Goal: Navigation & Orientation: Find specific page/section

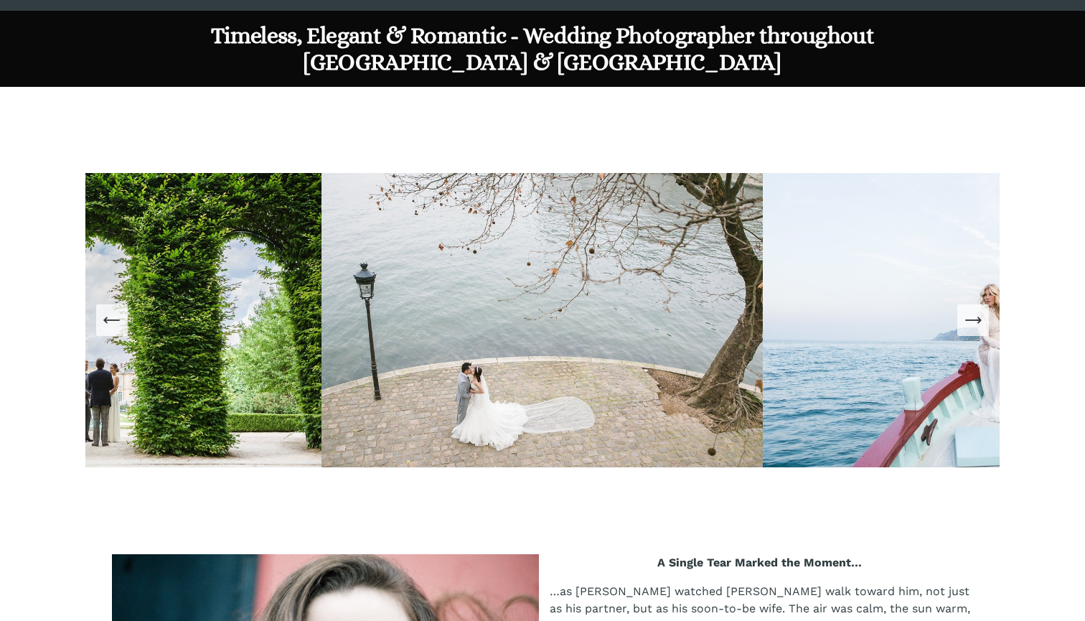
scroll to position [936, 0]
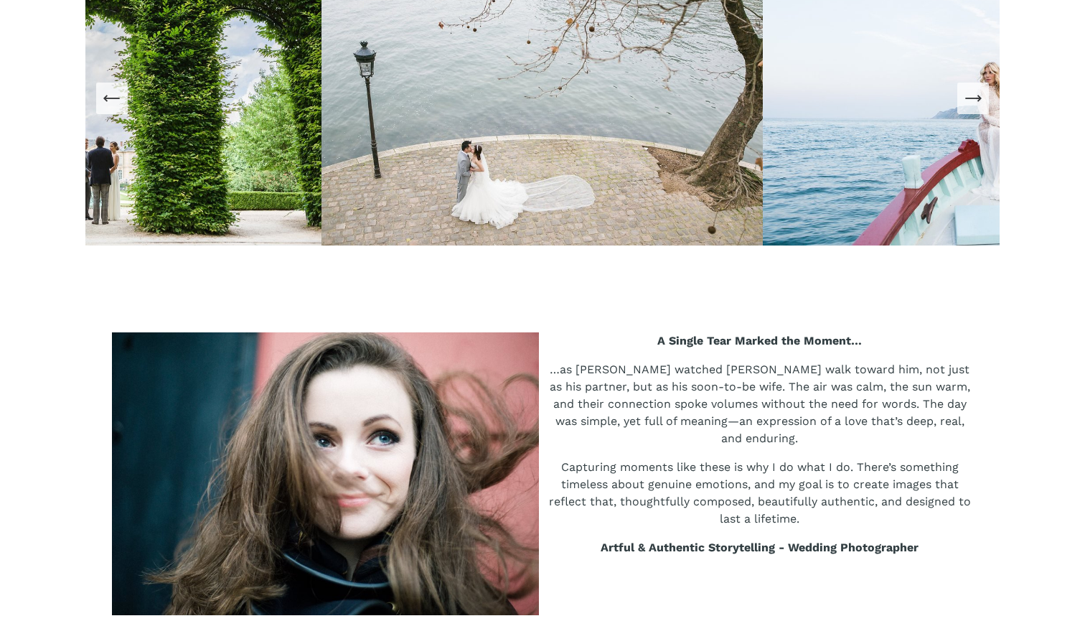
click at [976, 98] on icon "Next Slide" at bounding box center [972, 98] width 15 height 0
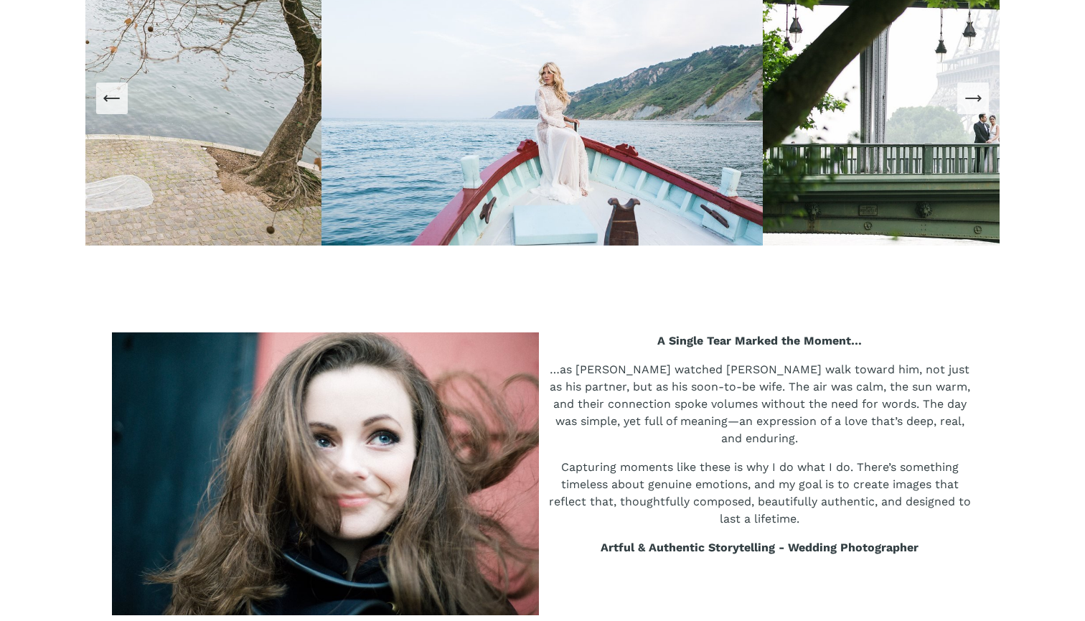
click at [976, 98] on icon "Next Slide" at bounding box center [972, 98] width 15 height 0
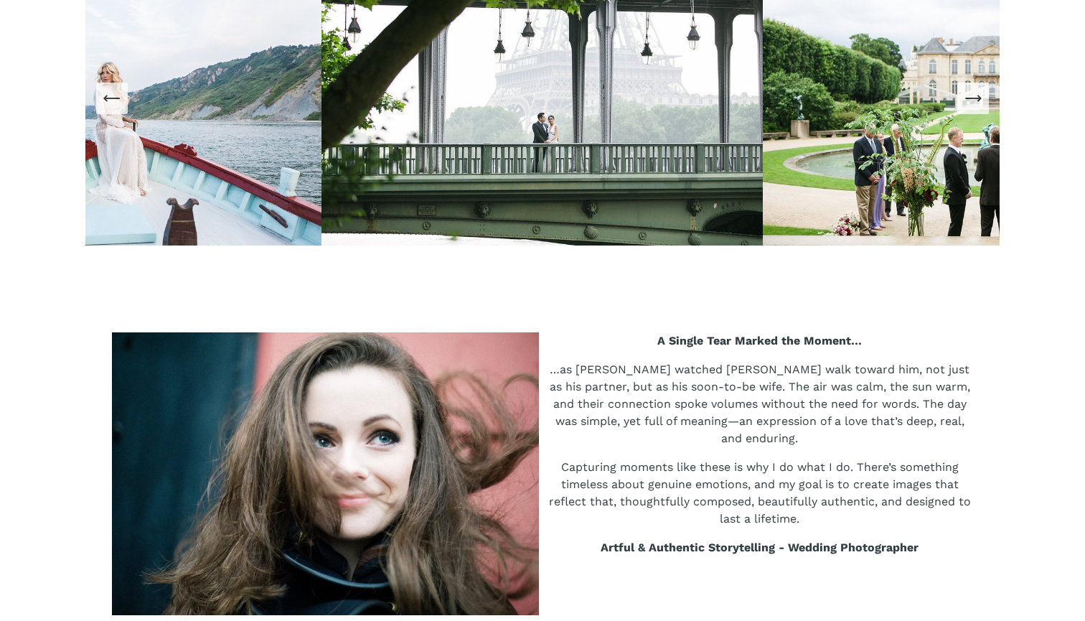
click at [976, 98] on icon "Next Slide" at bounding box center [972, 98] width 15 height 0
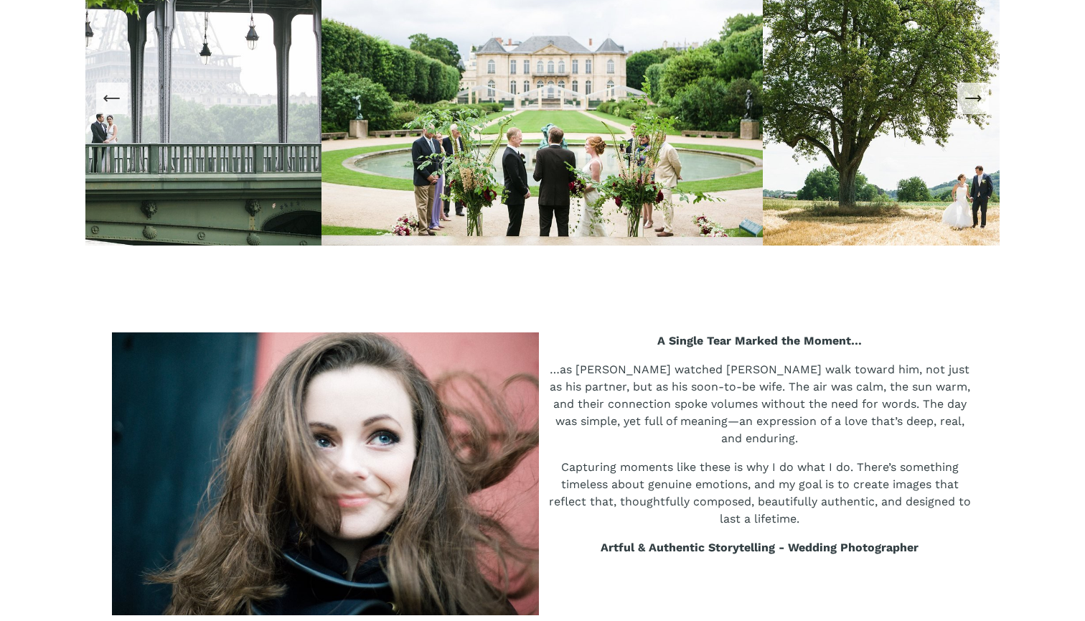
click at [976, 98] on icon "Next Slide" at bounding box center [972, 98] width 15 height 0
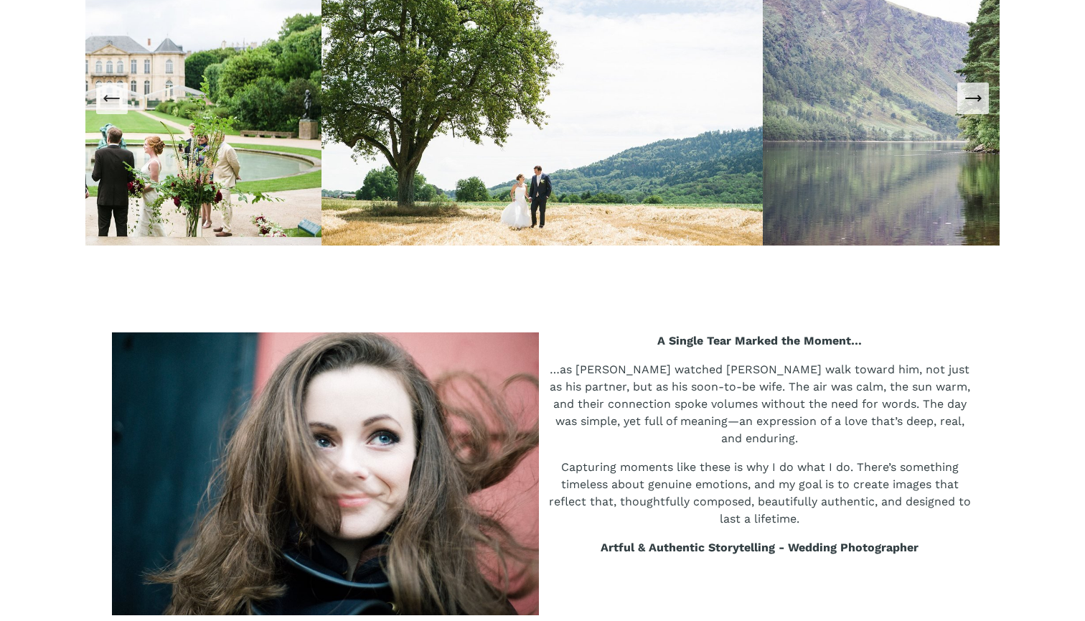
click at [976, 98] on icon "Next Slide" at bounding box center [972, 98] width 15 height 0
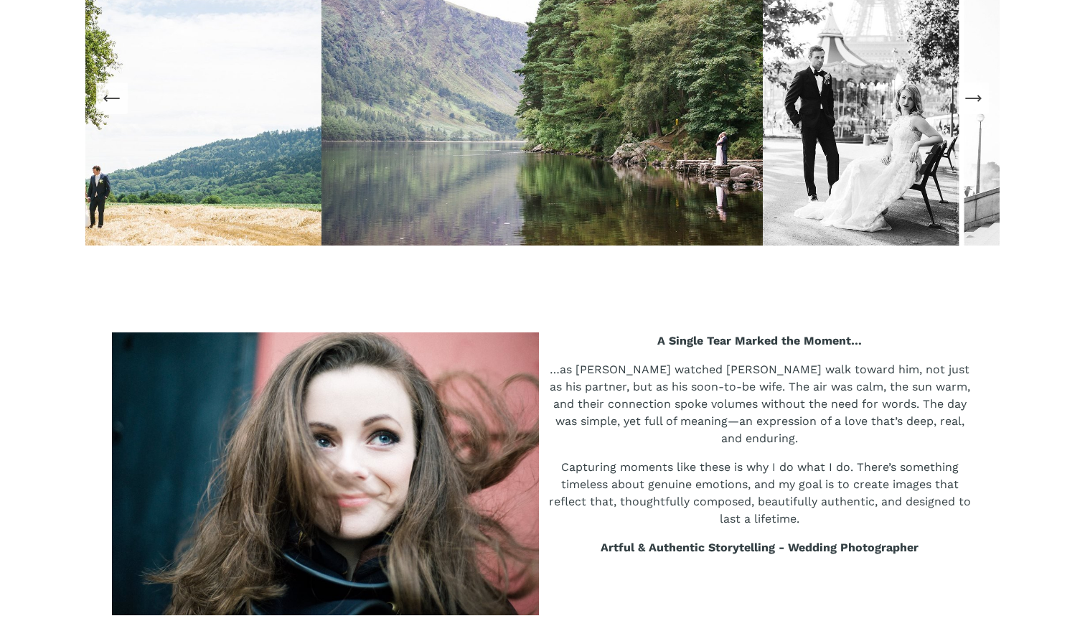
click at [976, 98] on icon "Next Slide" at bounding box center [972, 98] width 15 height 0
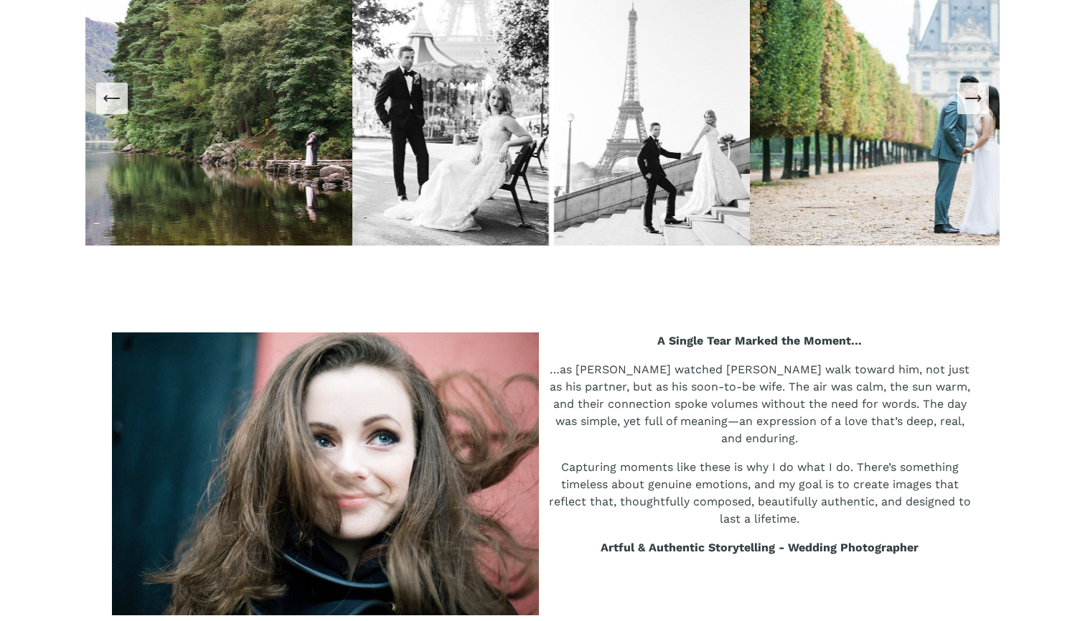
click at [976, 98] on icon "Next Slide" at bounding box center [972, 98] width 15 height 0
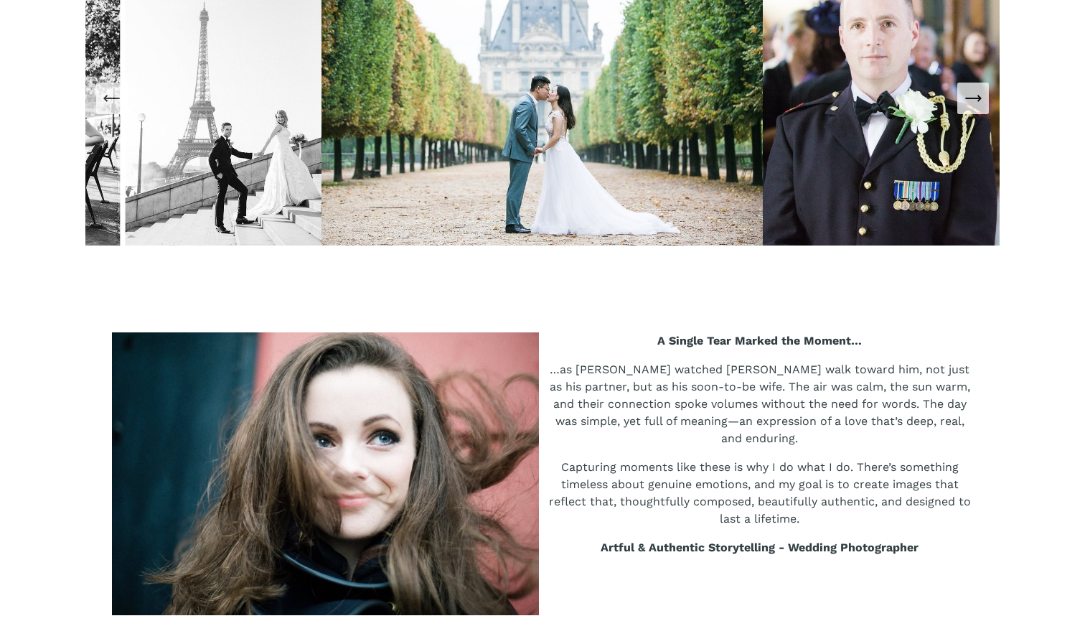
click at [976, 98] on icon "Next Slide" at bounding box center [972, 98] width 15 height 0
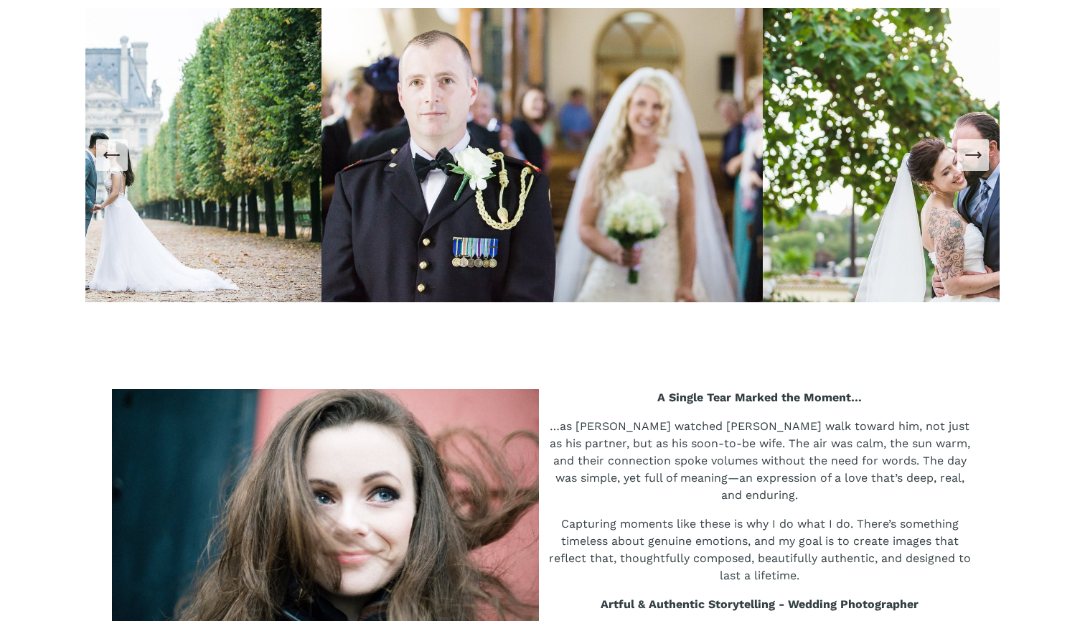
scroll to position [884, 0]
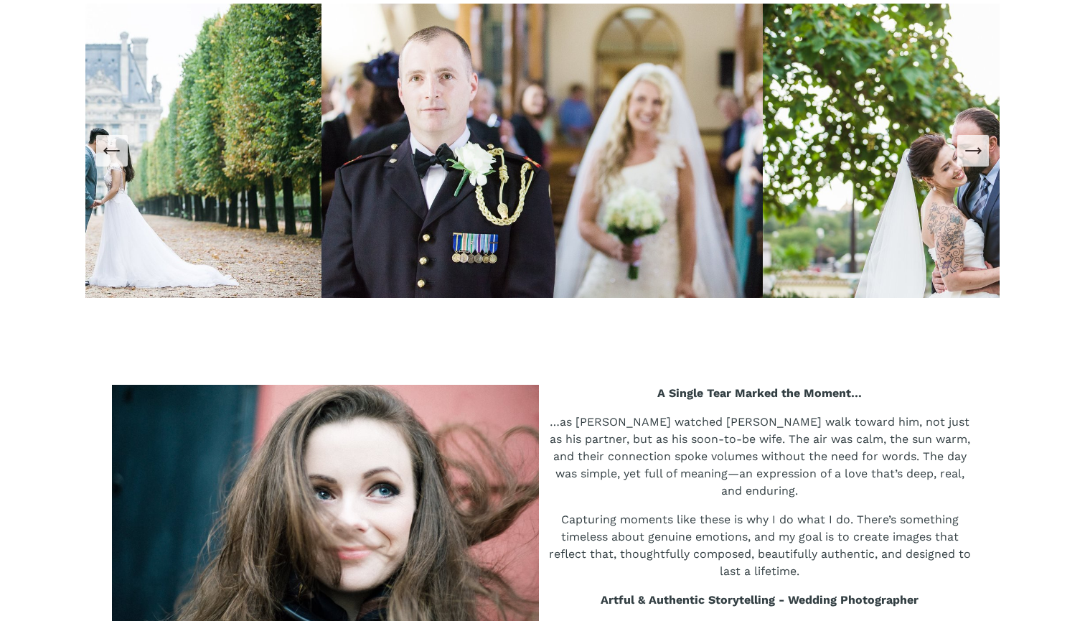
click at [978, 151] on icon "Next Slide" at bounding box center [972, 151] width 15 height 0
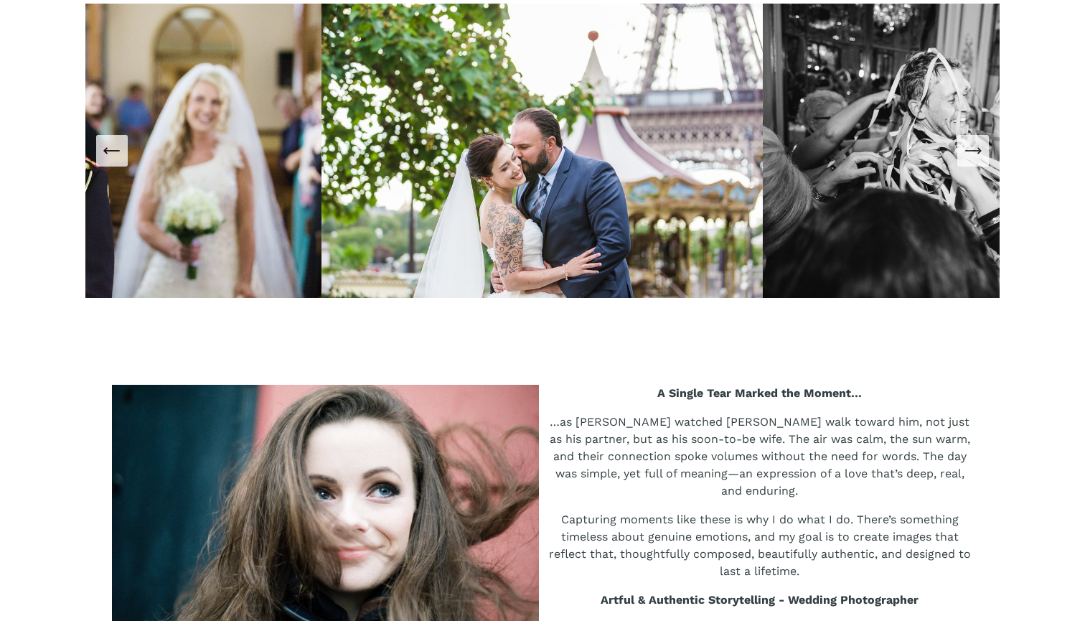
click at [978, 151] on icon "Next Slide" at bounding box center [972, 151] width 15 height 0
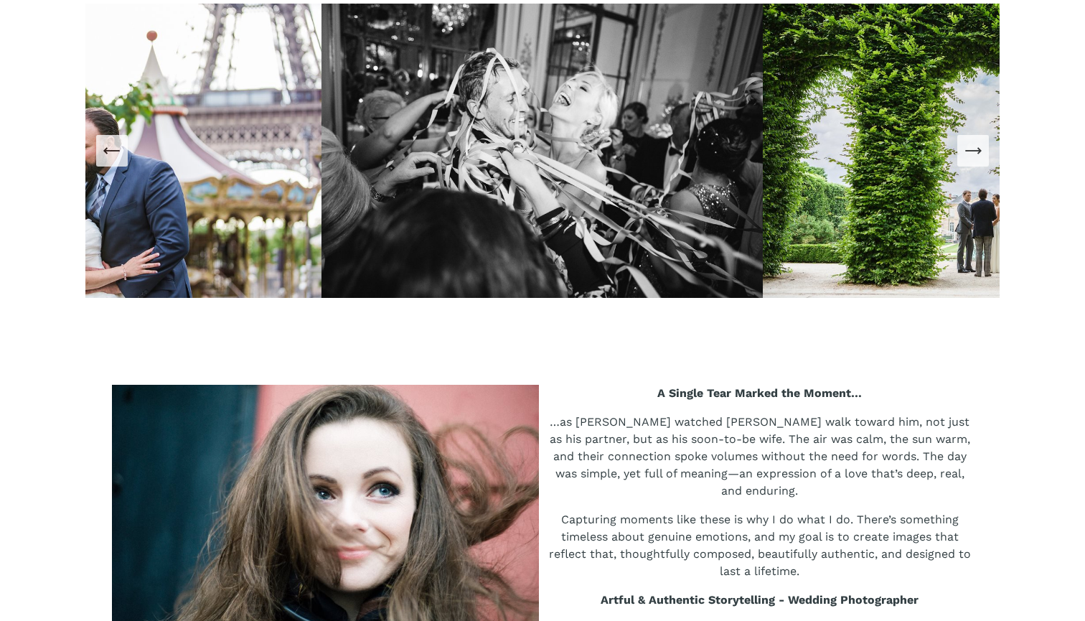
click at [978, 151] on icon "Next Slide" at bounding box center [972, 151] width 15 height 0
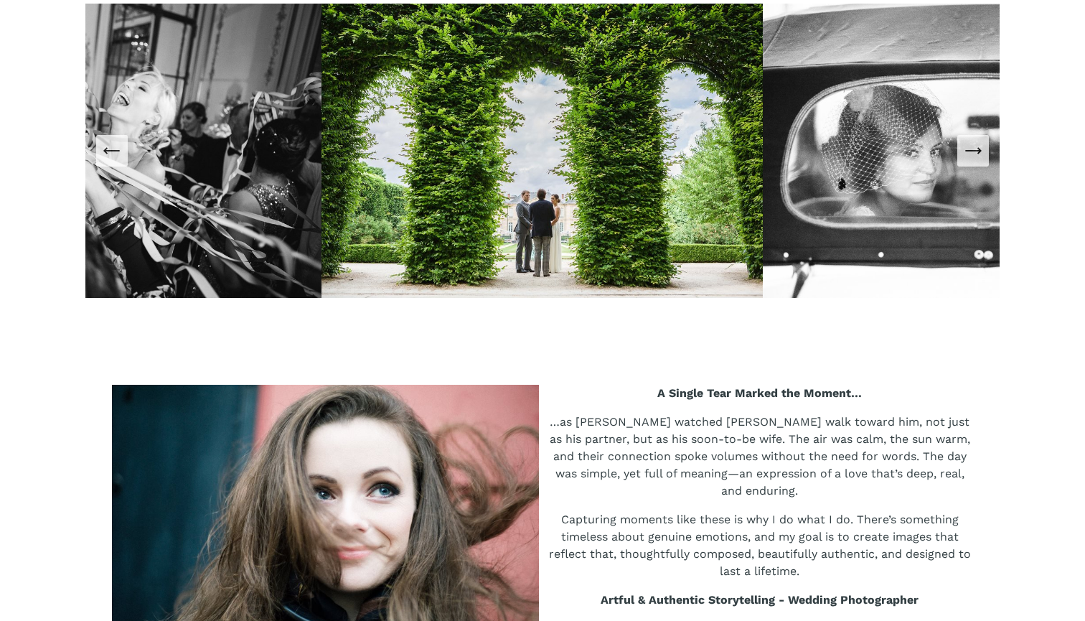
click at [978, 151] on icon "Next Slide" at bounding box center [972, 151] width 15 height 0
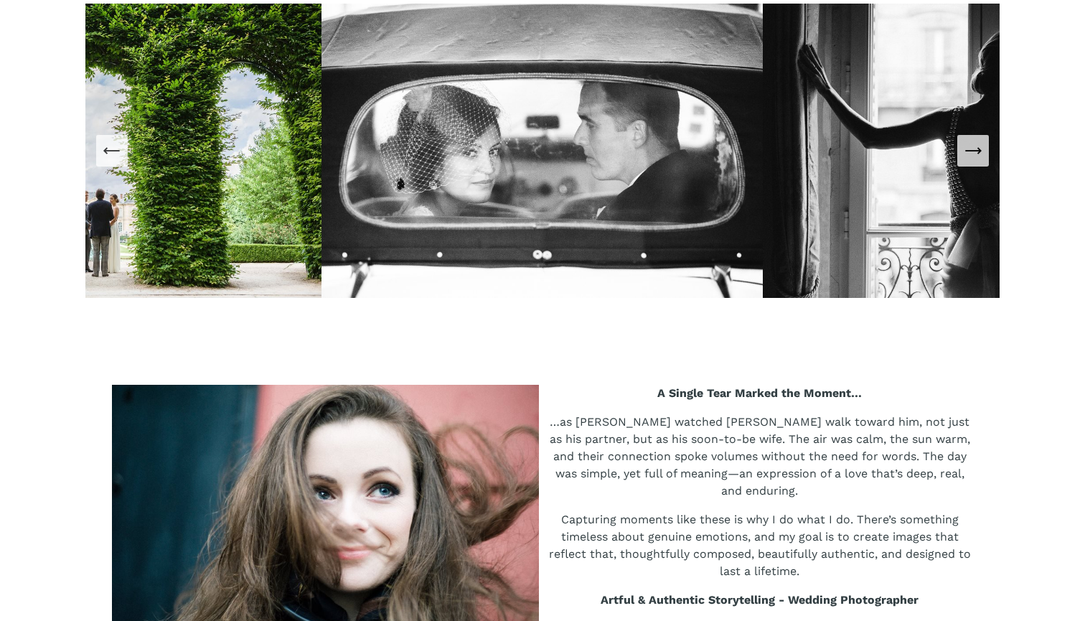
click at [978, 151] on icon "Next Slide" at bounding box center [972, 151] width 15 height 0
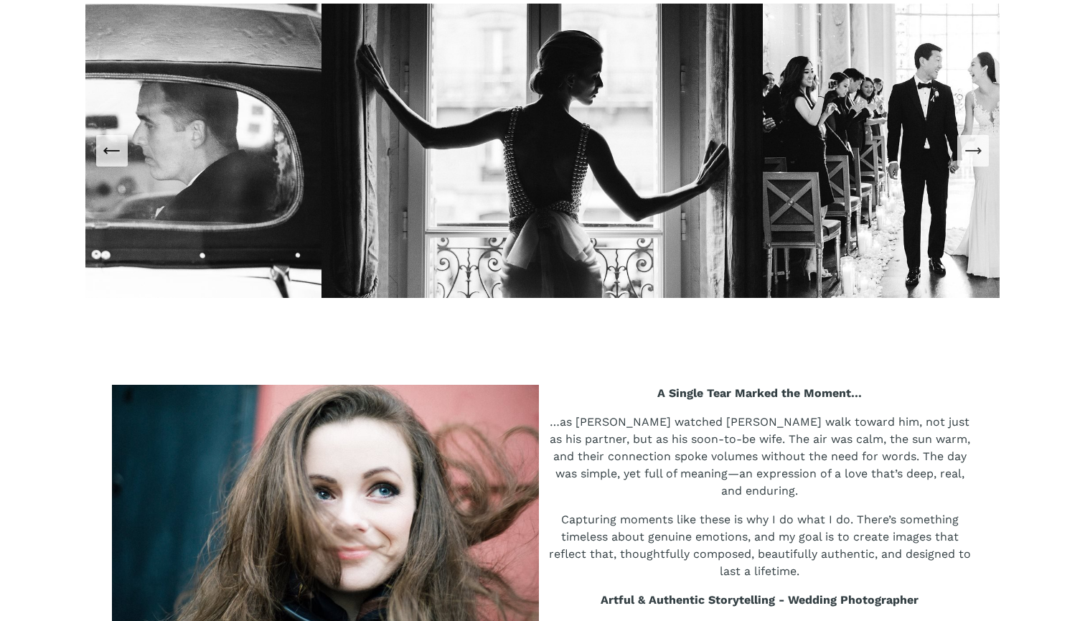
click at [978, 151] on icon "Next Slide" at bounding box center [972, 151] width 15 height 0
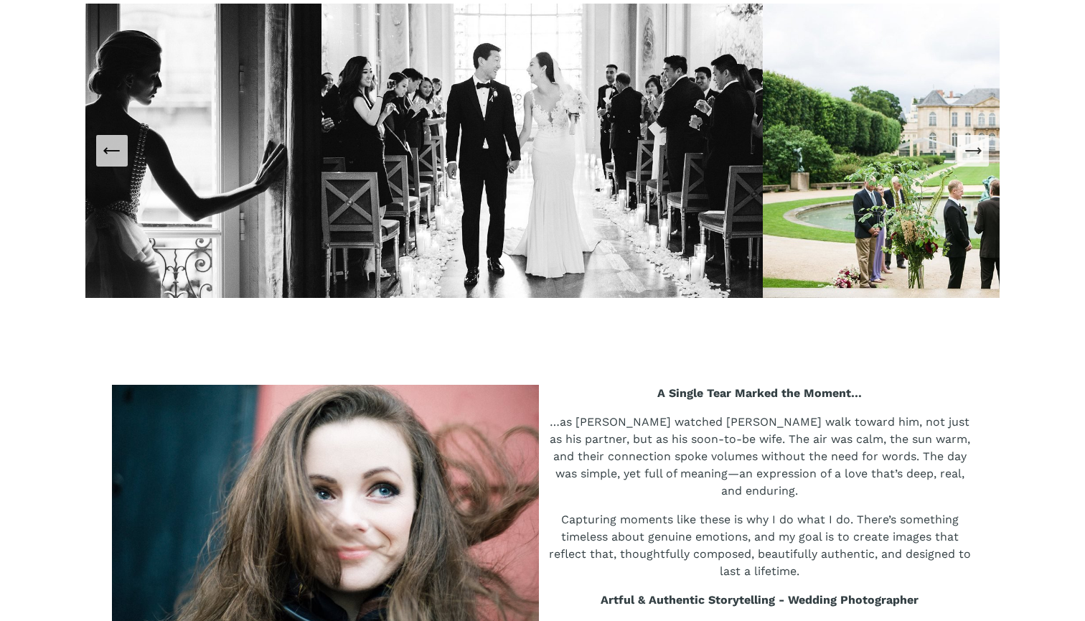
click at [978, 151] on icon "Next Slide" at bounding box center [972, 151] width 15 height 0
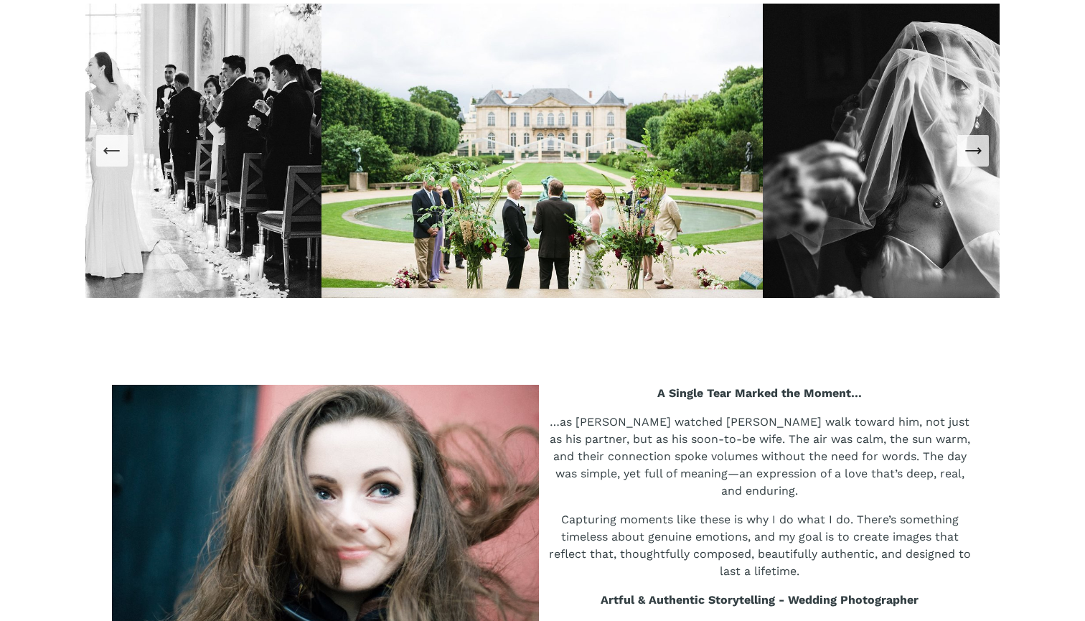
click at [978, 151] on icon "Next Slide" at bounding box center [972, 151] width 15 height 0
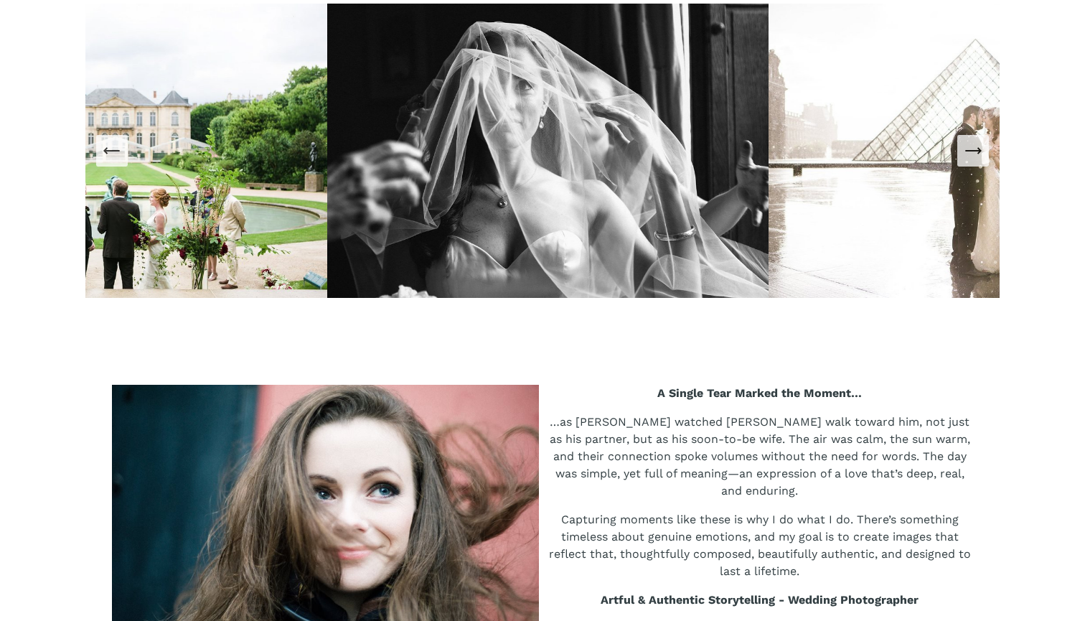
click at [978, 151] on icon "Next Slide" at bounding box center [972, 151] width 15 height 0
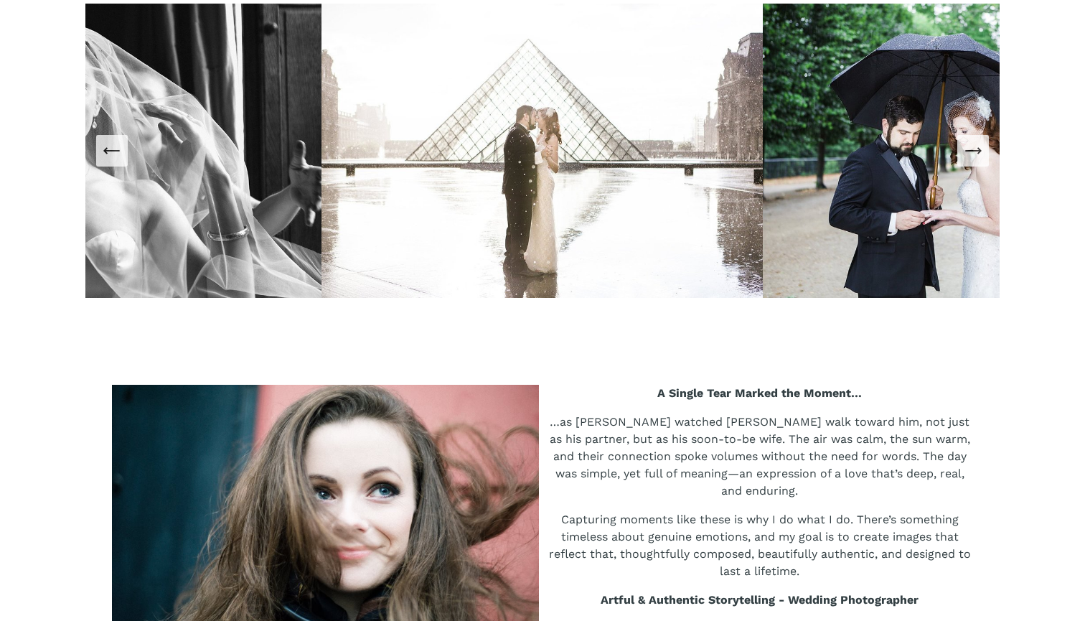
click at [978, 151] on icon "Next Slide" at bounding box center [972, 151] width 15 height 0
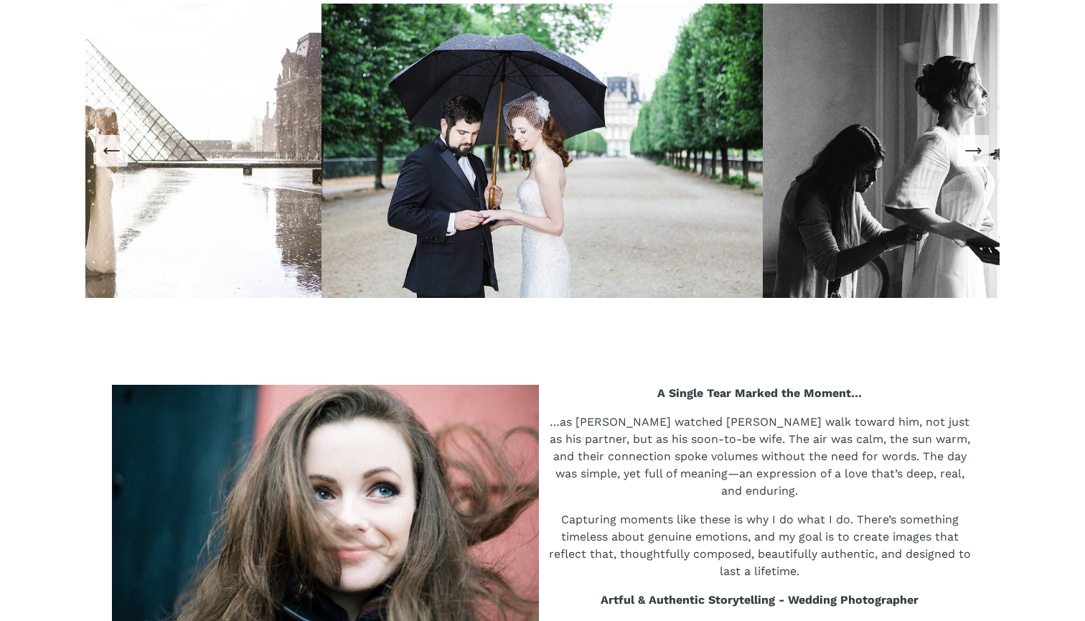
click at [978, 151] on icon "Next Slide" at bounding box center [972, 151] width 15 height 0
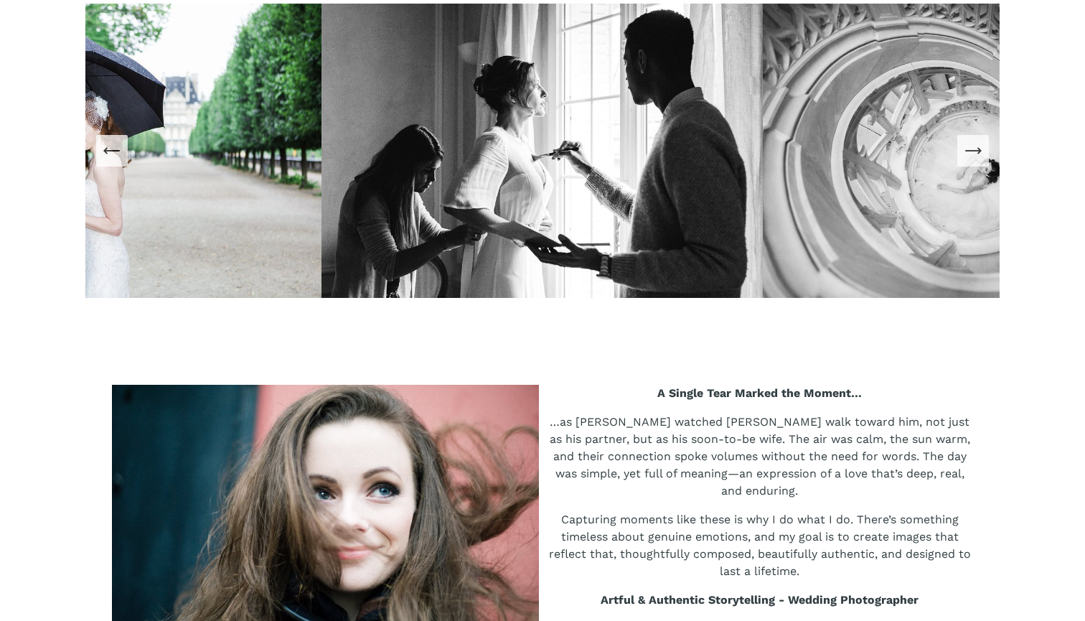
click at [978, 151] on icon "Next Slide" at bounding box center [972, 151] width 15 height 0
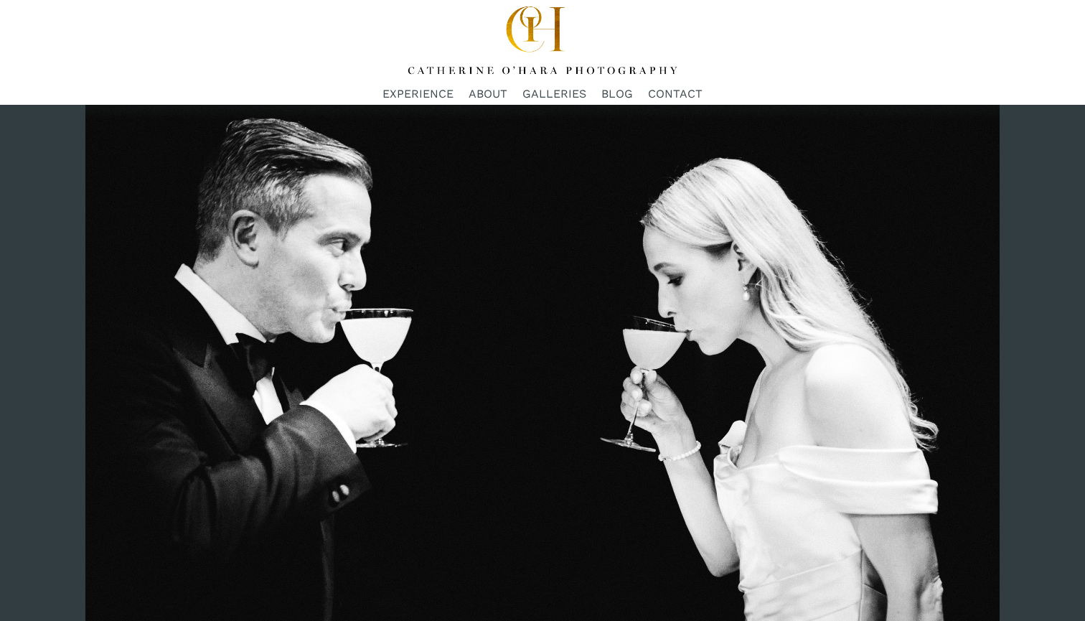
scroll to position [0, 0]
click at [0, 0] on span "FAQs" at bounding box center [0, 0] width 0 height 0
